Goal: Information Seeking & Learning: Compare options

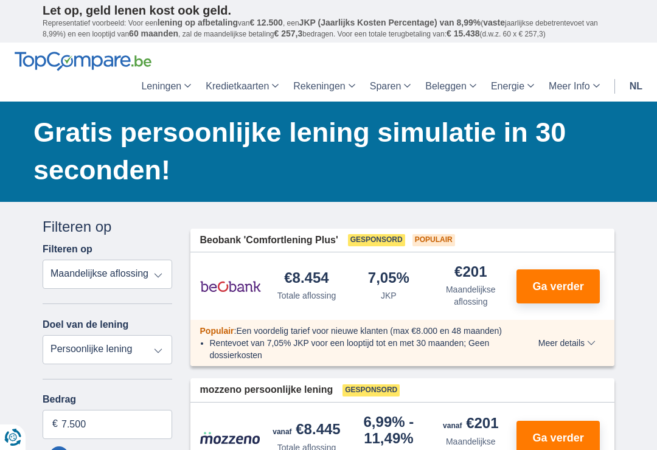
click at [464, 335] on div "Populair : Een voordelig tarief voor nieuwe klanten (max €8.000 en 48 maanden)" at bounding box center [355, 331] width 331 height 12
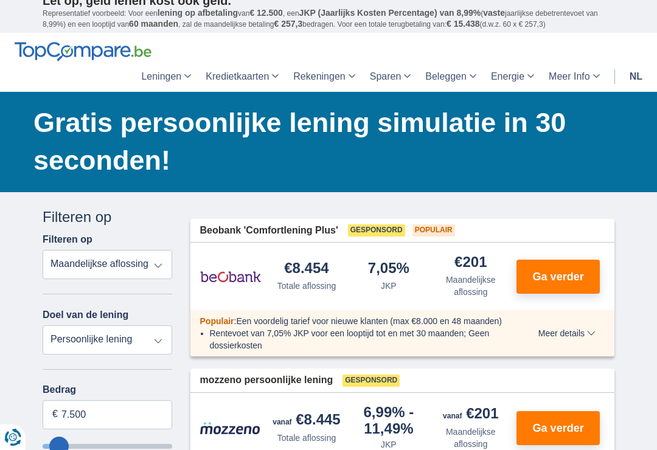
scroll to position [9, 0]
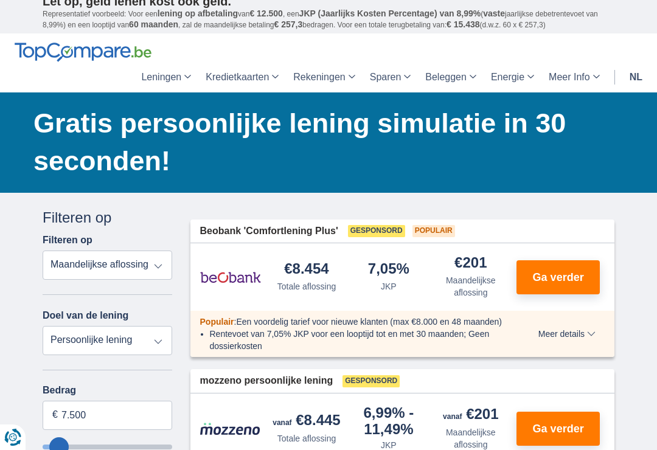
click at [473, 372] on div "mozzeno persoonlijke lening Gesponsord" at bounding box center [402, 381] width 424 height 24
click at [526, 335] on div "Populair : Een voordelig tarief voor nieuwe klanten (max €8.000 en 48 maanden) …" at bounding box center [402, 334] width 424 height 46
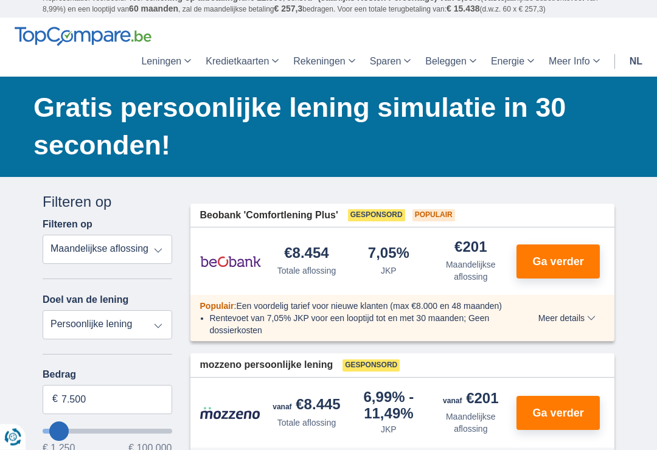
scroll to position [25, 0]
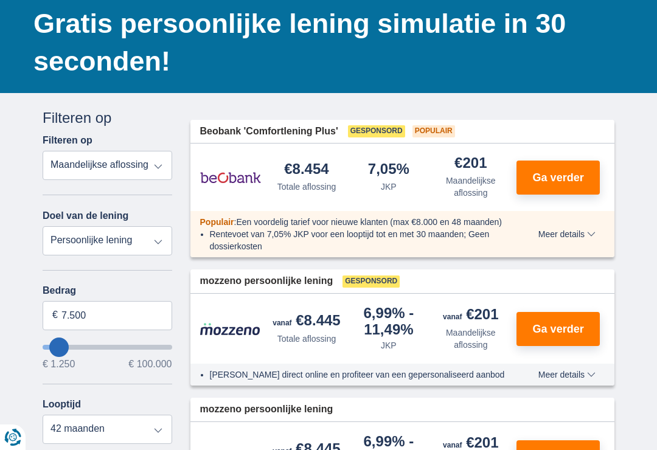
scroll to position [109, 0]
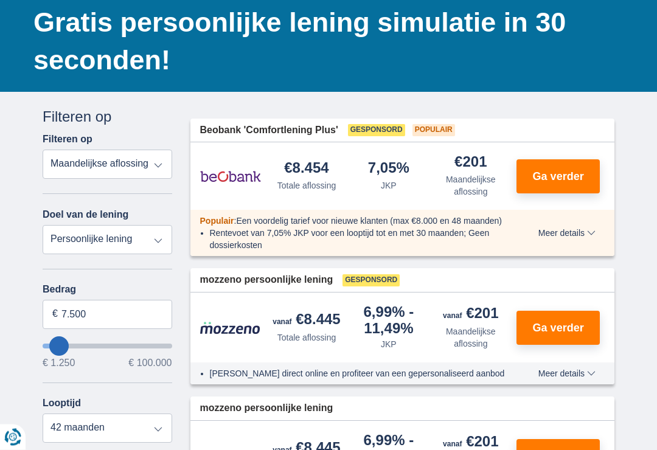
click at [471, 363] on div "[PERSON_NAME] direct online en profiteer van een gepersonaliseerd aanbod Meer d…" at bounding box center [402, 374] width 424 height 22
click at [469, 363] on div "[PERSON_NAME] direct online en profiteer van een gepersonaliseerd aanbod Meer d…" at bounding box center [402, 373] width 424 height 22
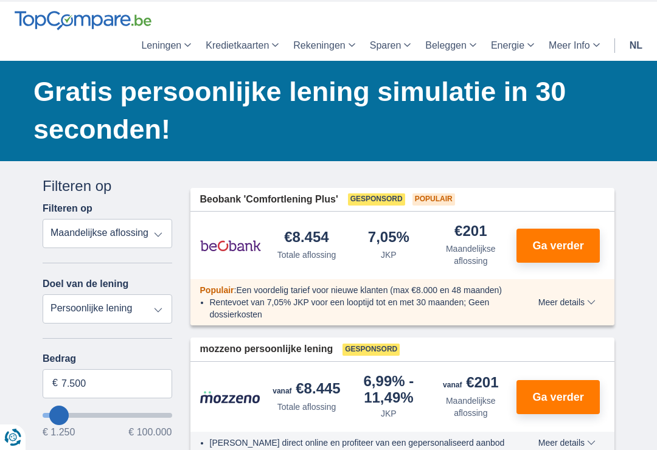
scroll to position [38, 0]
